Goal: Transaction & Acquisition: Purchase product/service

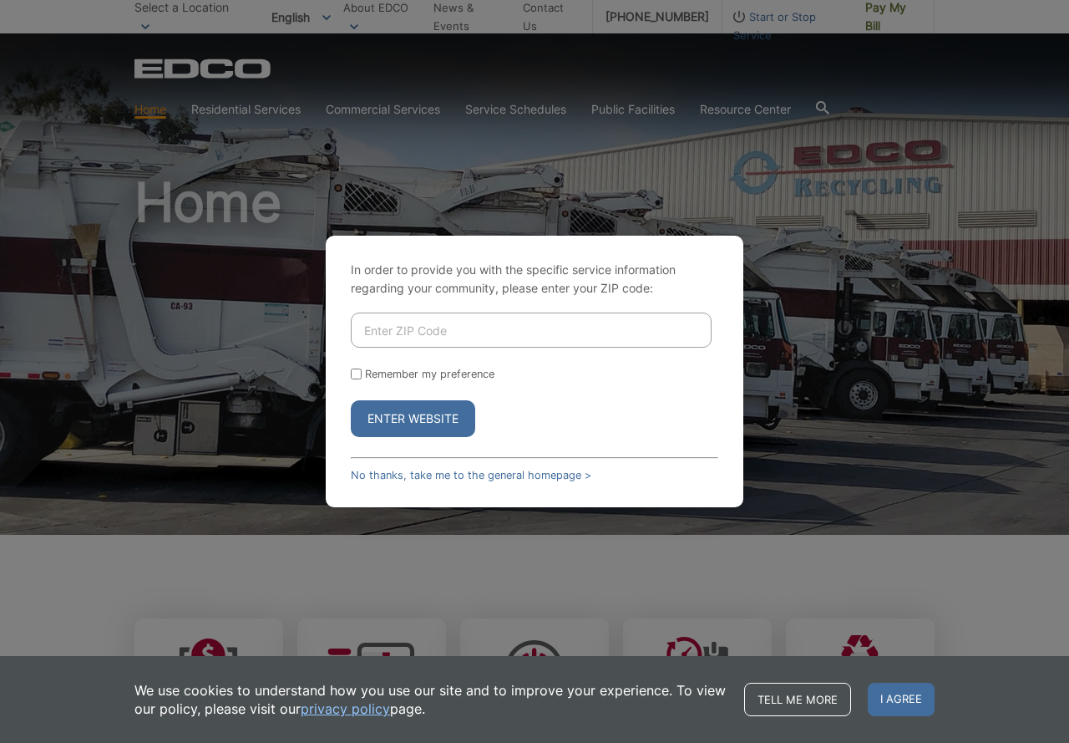
click at [405, 328] on input "Enter ZIP Code" at bounding box center [531, 329] width 361 height 35
type input "92020"
click at [438, 418] on button "Enter Website" at bounding box center [413, 418] width 124 height 37
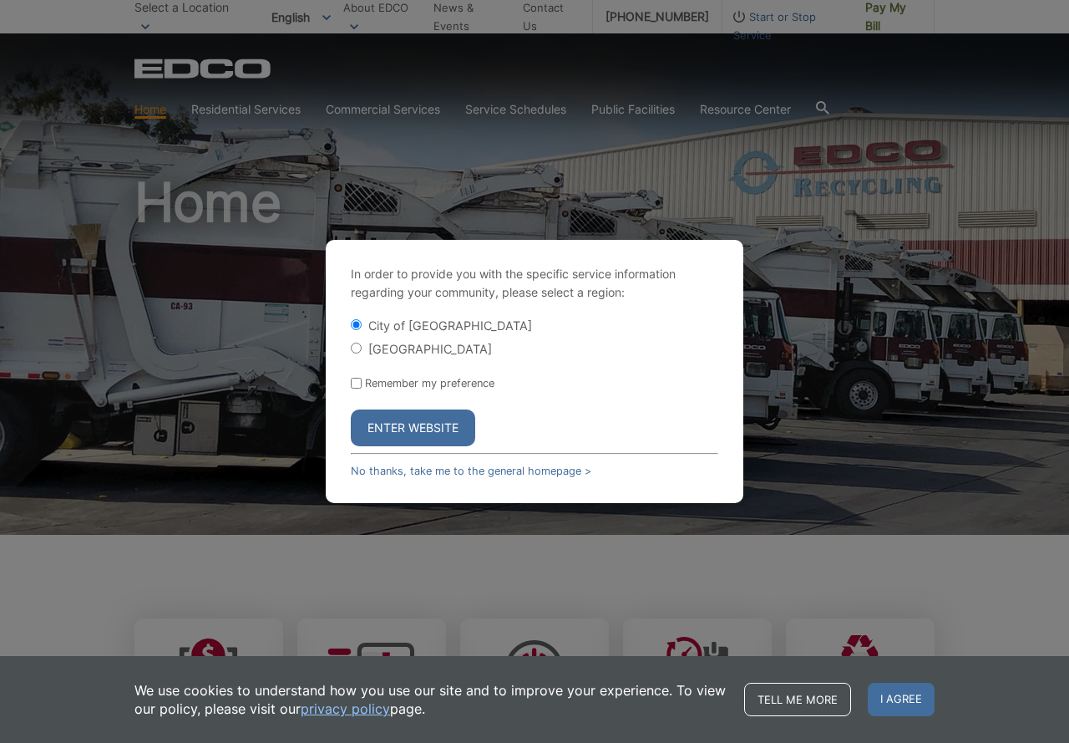
click at [418, 425] on button "Enter Website" at bounding box center [413, 427] width 124 height 37
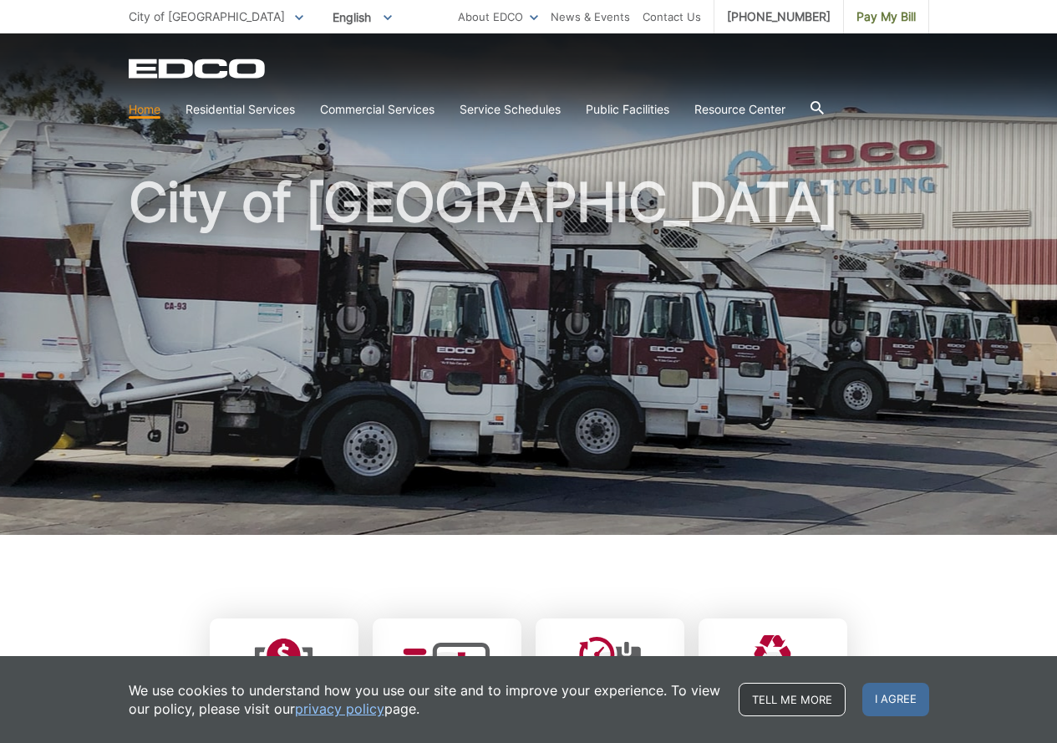
click at [802, 702] on link "Tell me more" at bounding box center [791, 698] width 107 height 33
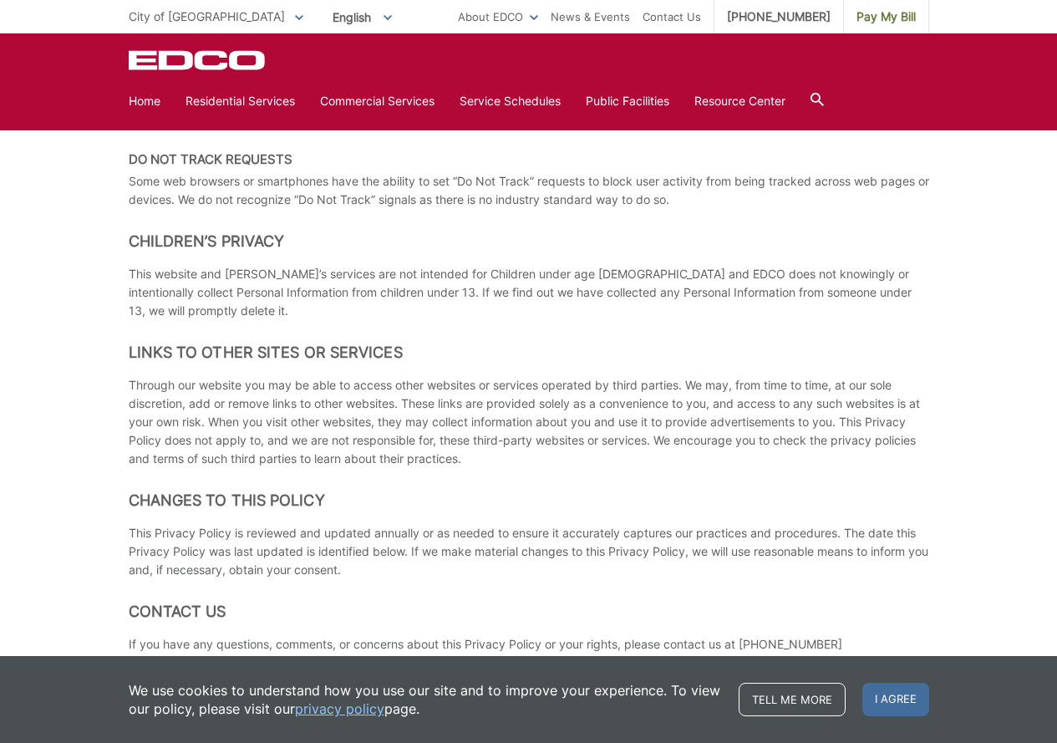
scroll to position [3063, 0]
click at [883, 693] on span "I agree" at bounding box center [895, 698] width 67 height 33
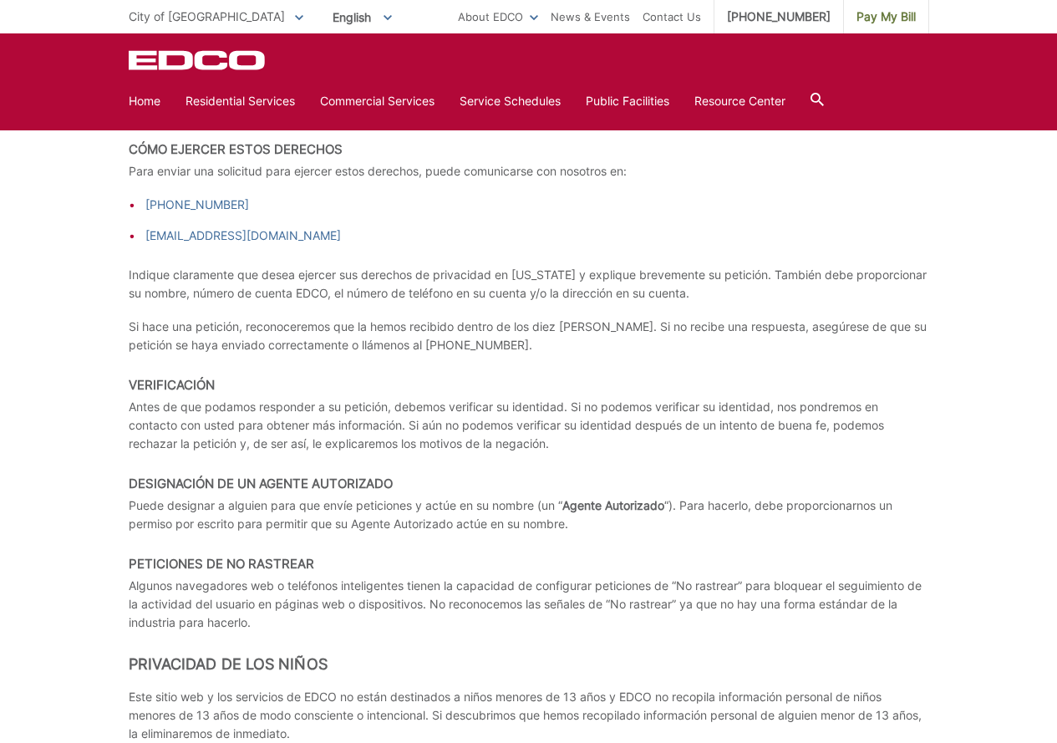
scroll to position [6404, 0]
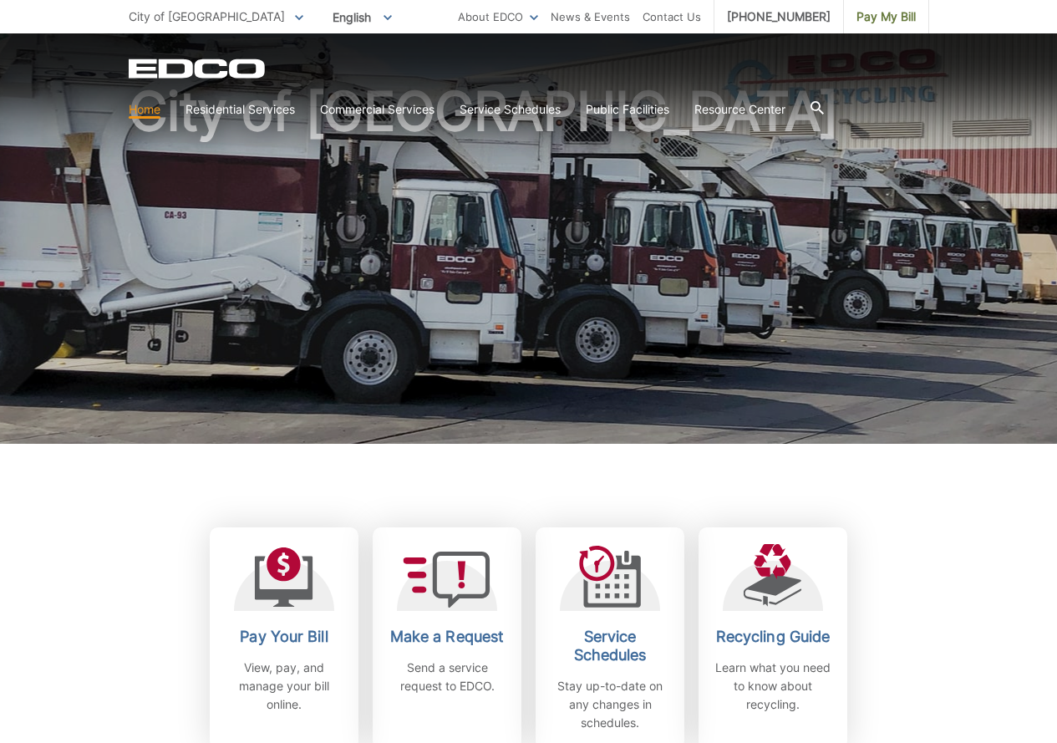
scroll to position [139, 0]
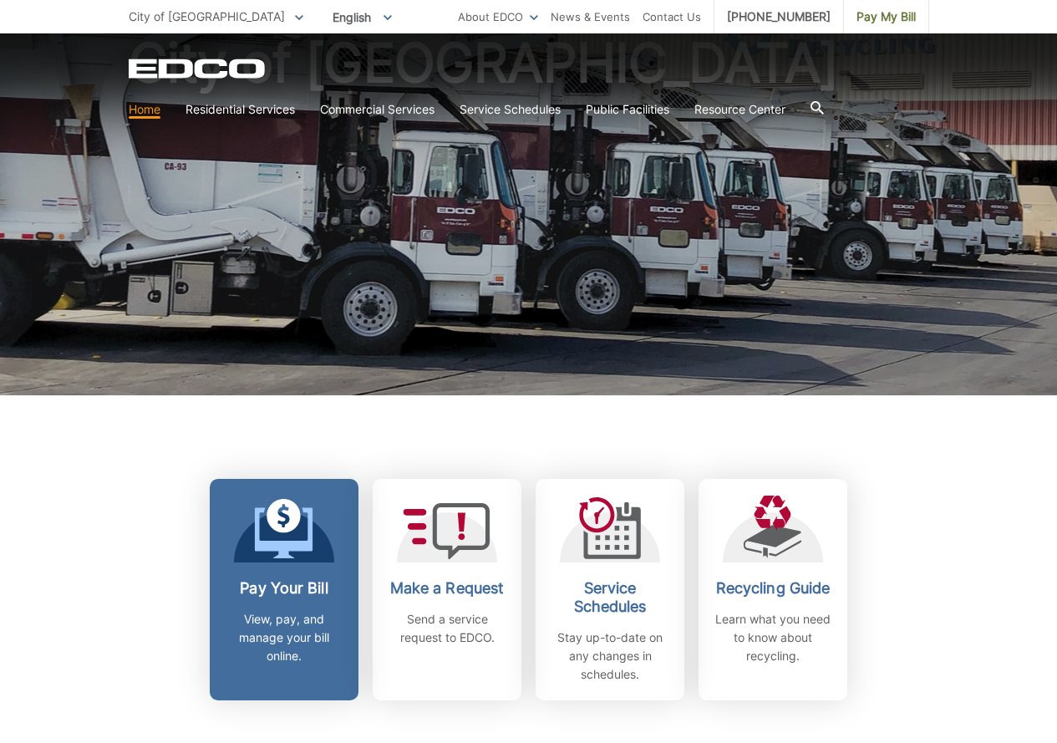
click at [302, 540] on icon at bounding box center [284, 529] width 58 height 60
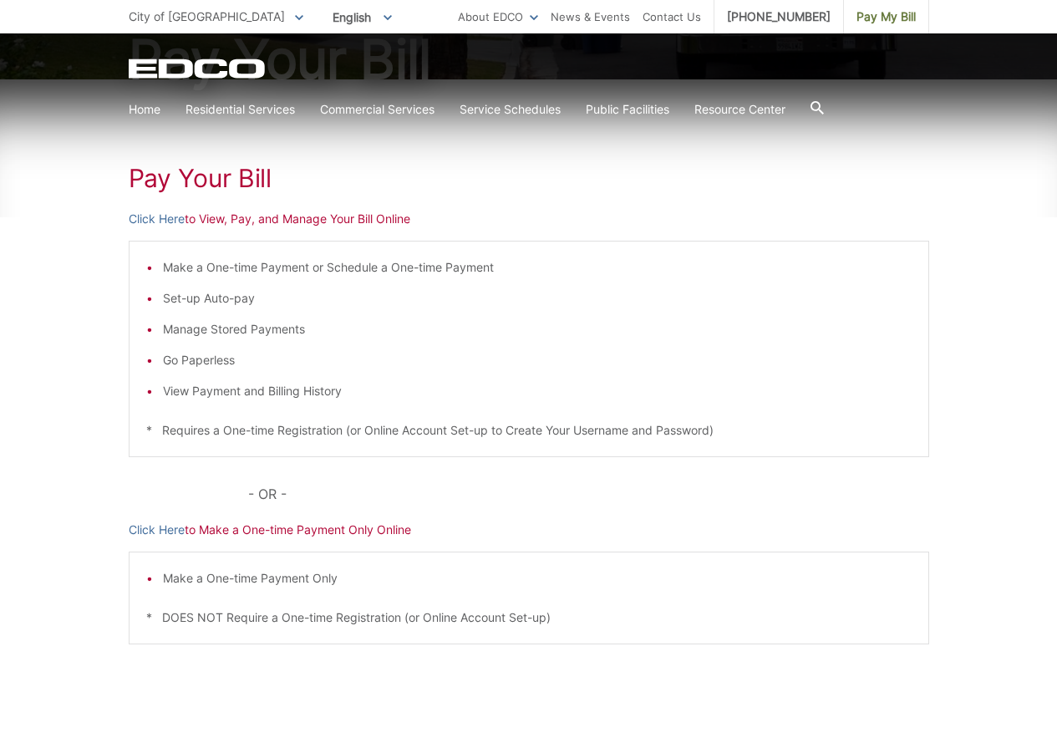
scroll to position [278, 0]
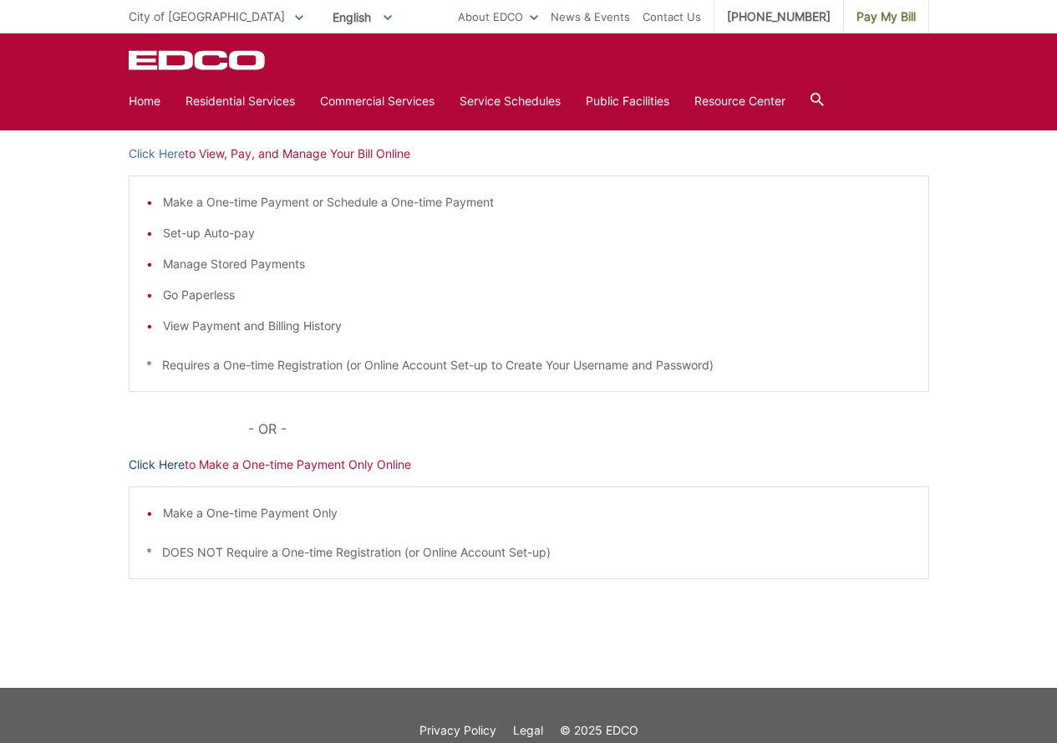
click at [178, 466] on link "Click Here" at bounding box center [157, 464] width 56 height 18
